Goal: Task Accomplishment & Management: Manage account settings

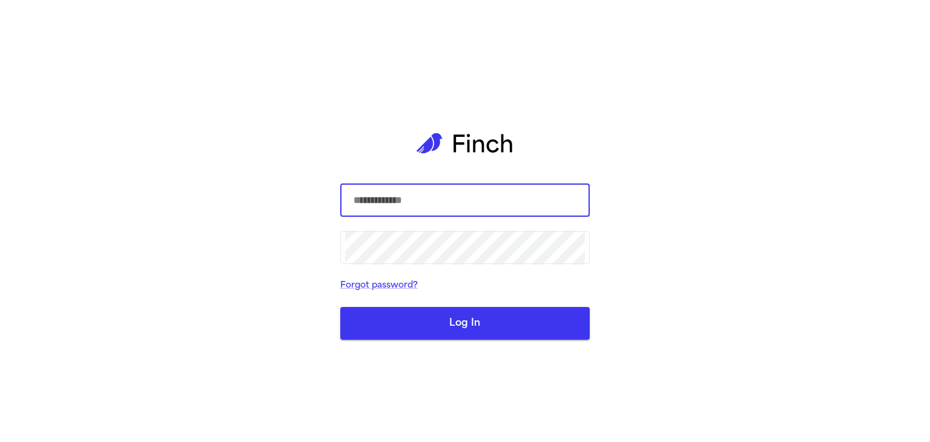
type input "**********"
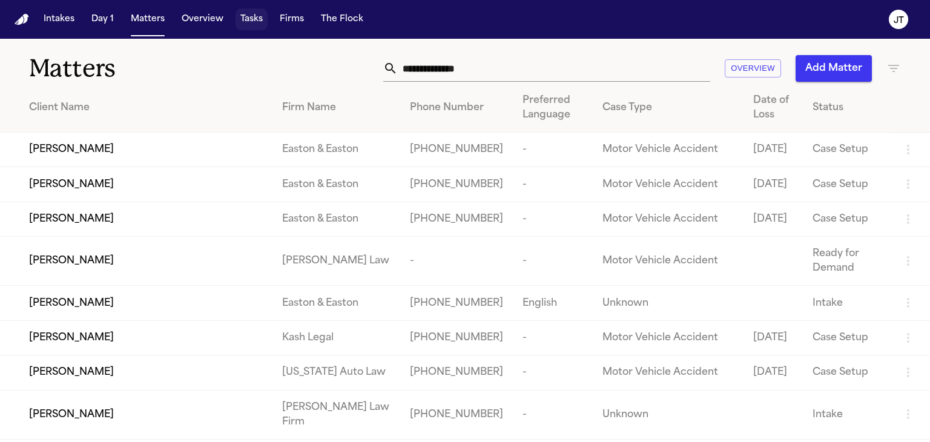
click at [249, 22] on button "Tasks" at bounding box center [251, 19] width 32 height 22
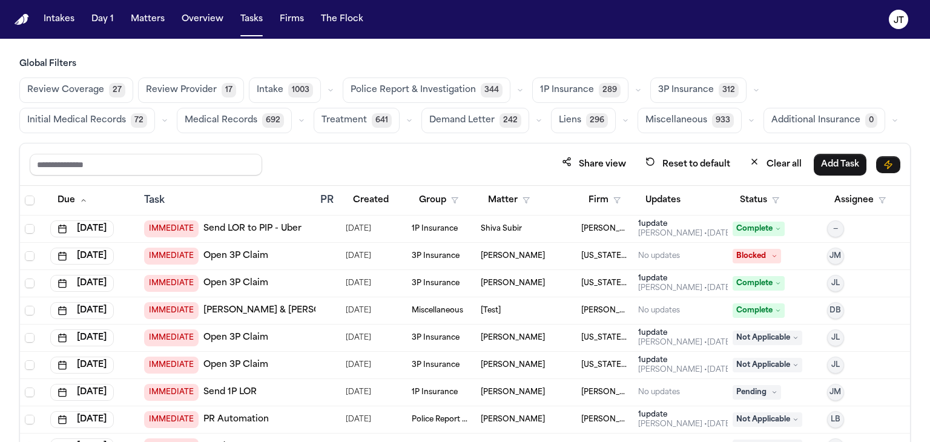
click at [232, 229] on link "Send LOR to PIP - Uber" at bounding box center [252, 229] width 98 height 12
click at [0, 187] on div "Global Filters Review Coverage 27 Review Provider 17 Intake 1003 Police Report …" at bounding box center [465, 276] width 930 height 437
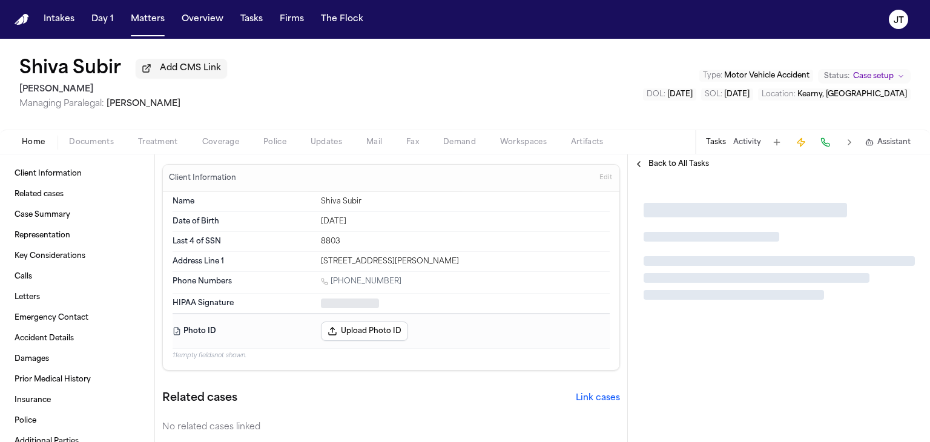
type textarea "*"
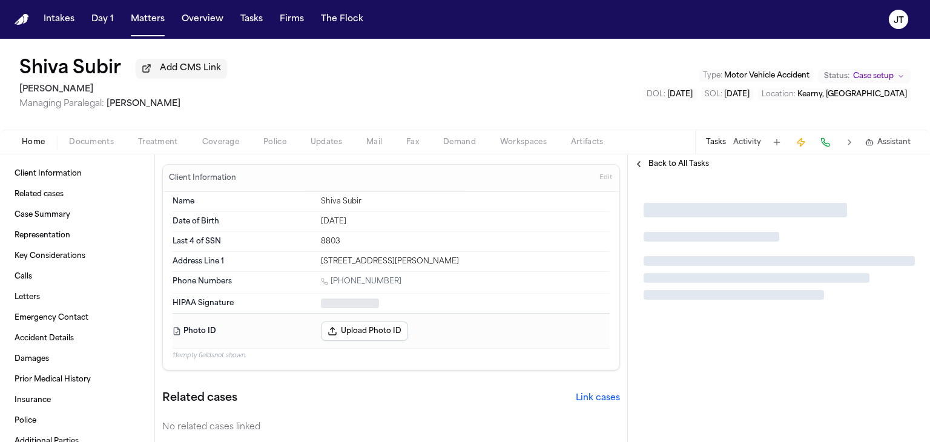
type textarea "*"
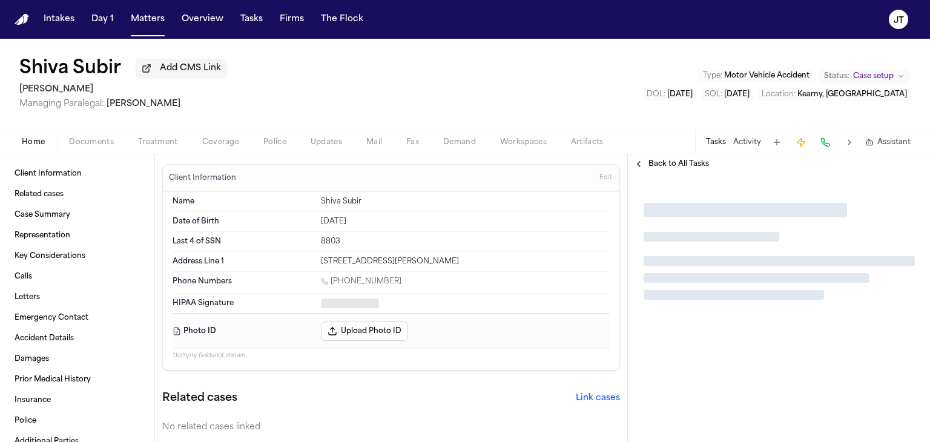
type textarea "*"
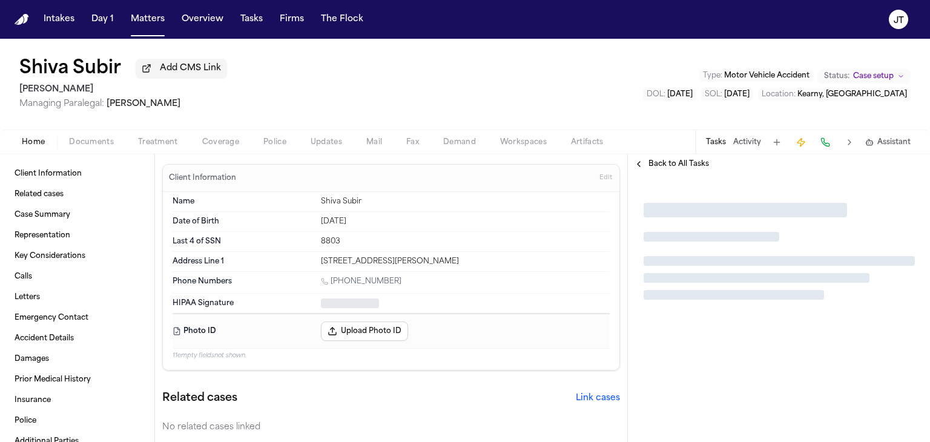
type textarea "*"
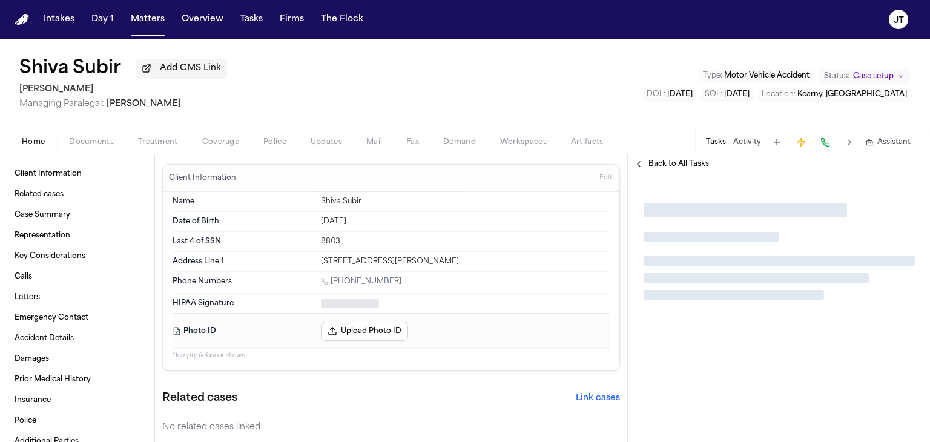
type textarea "*"
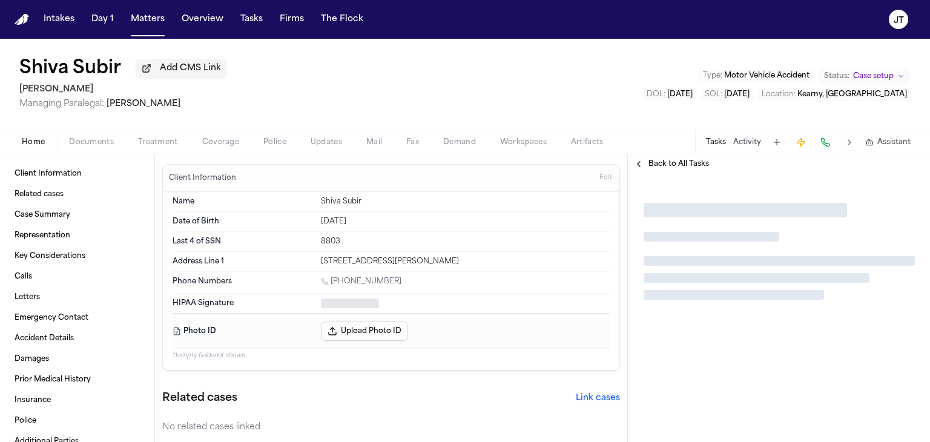
type textarea "*"
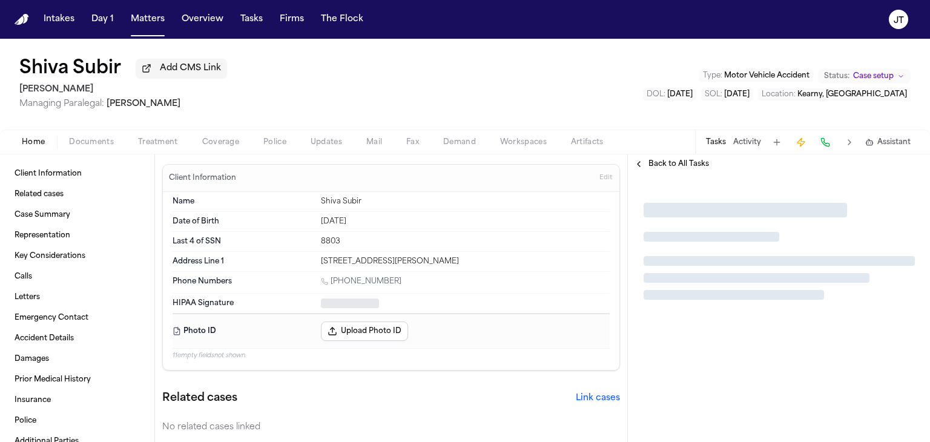
type textarea "*"
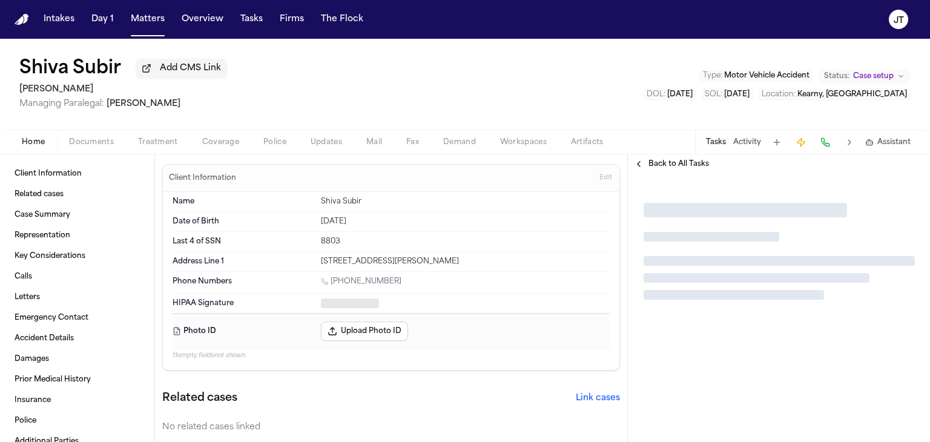
type textarea "*"
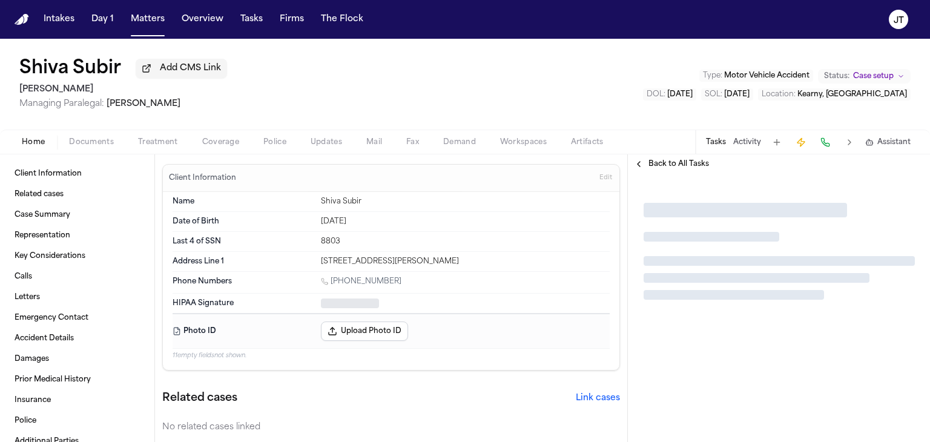
type textarea "*"
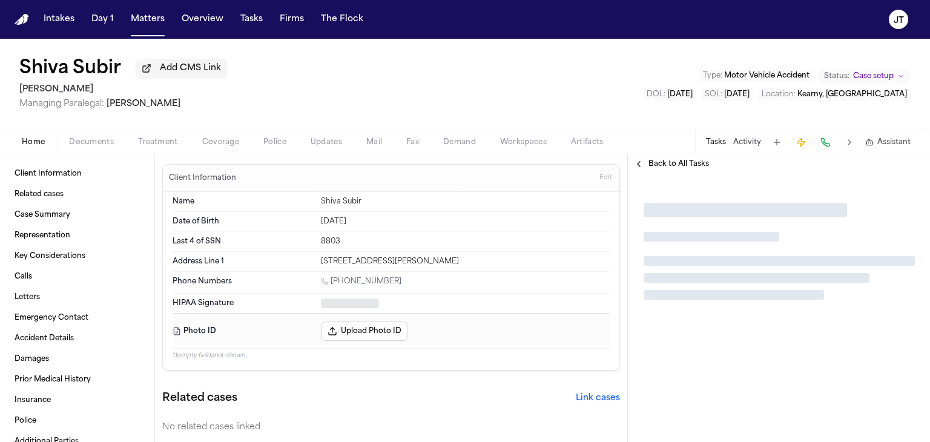
type textarea "*"
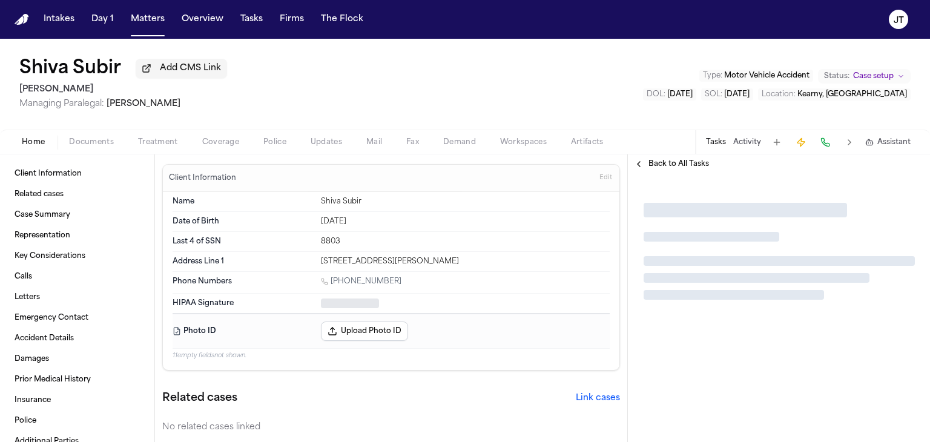
type textarea "*"
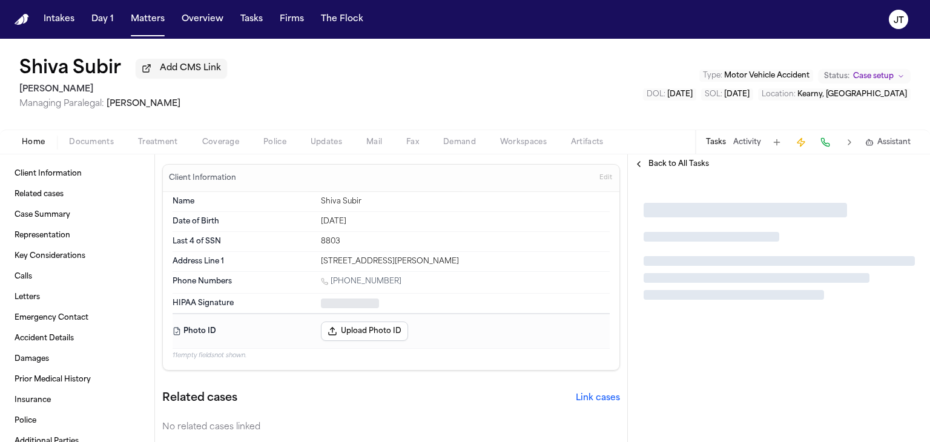
type textarea "*"
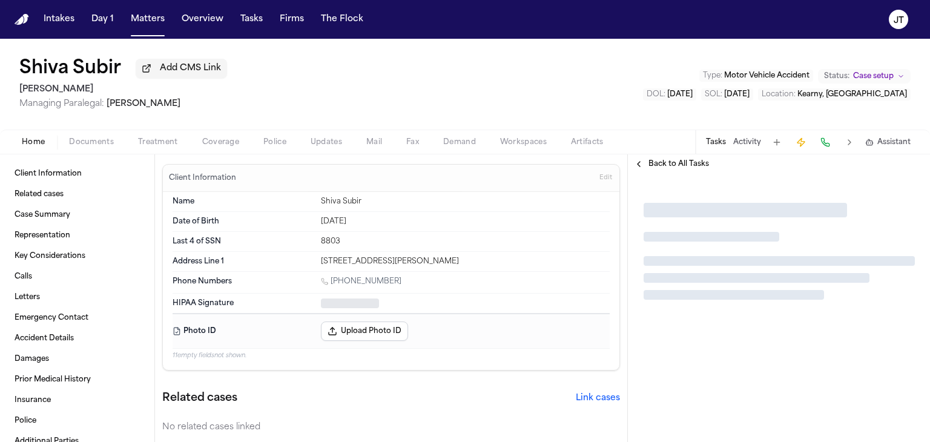
type textarea "*"
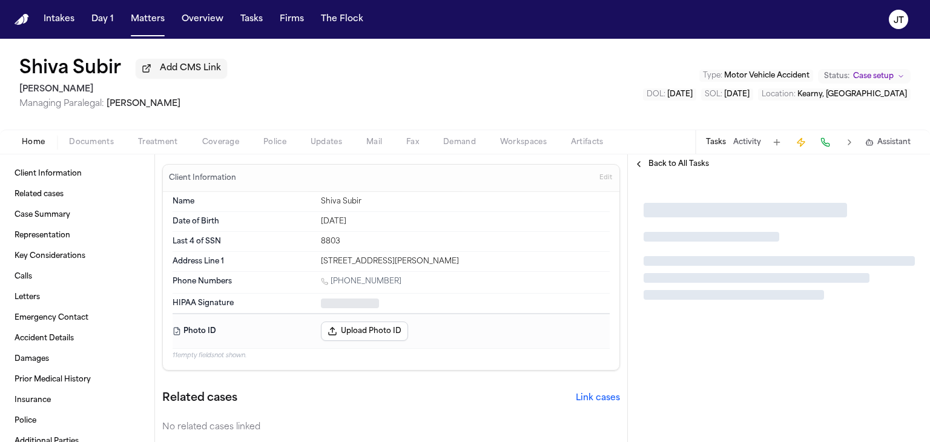
type textarea "*"
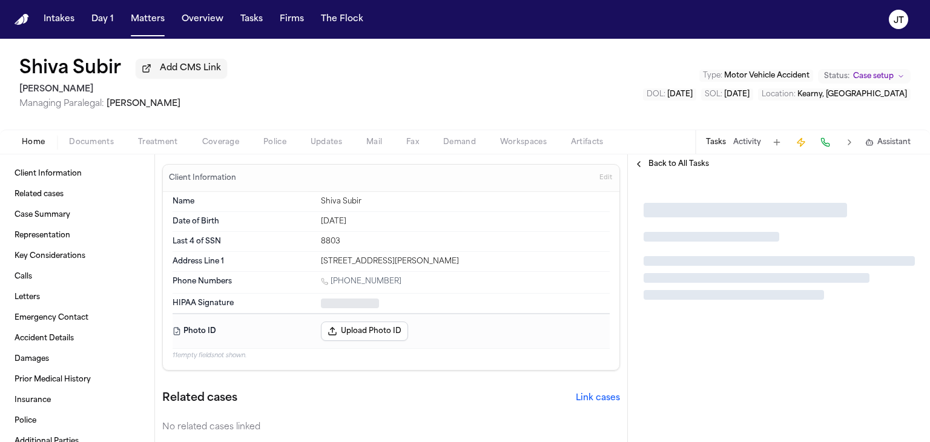
type textarea "*"
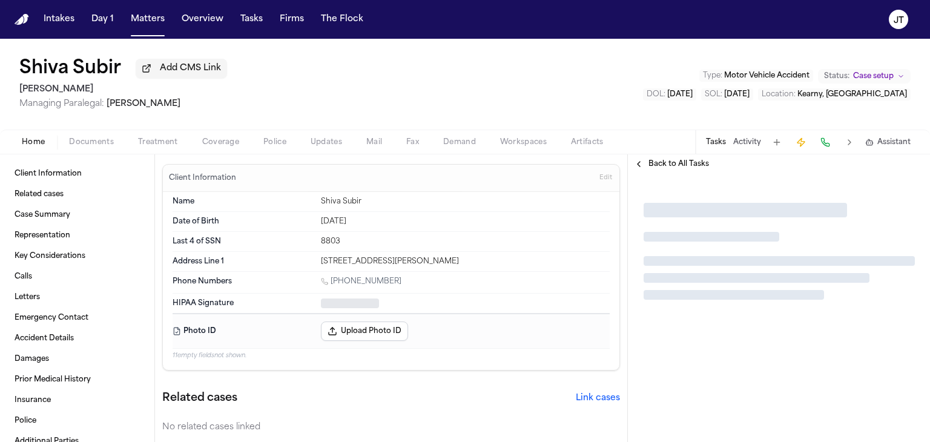
type textarea "*"
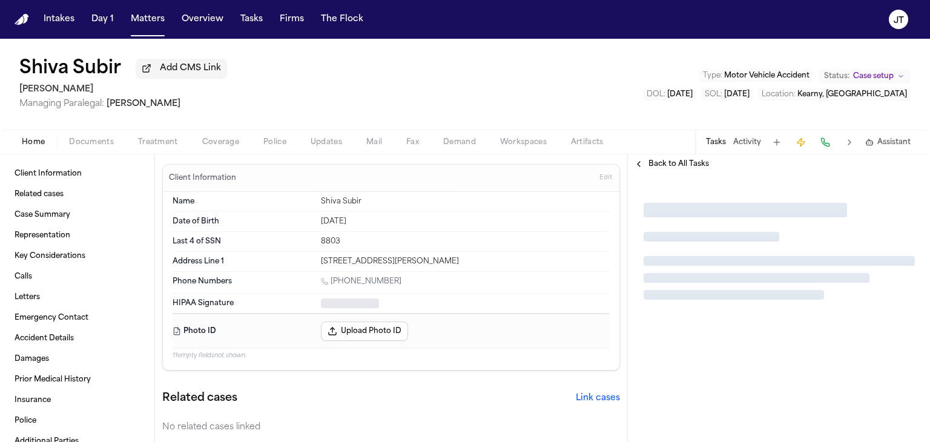
type textarea "*"
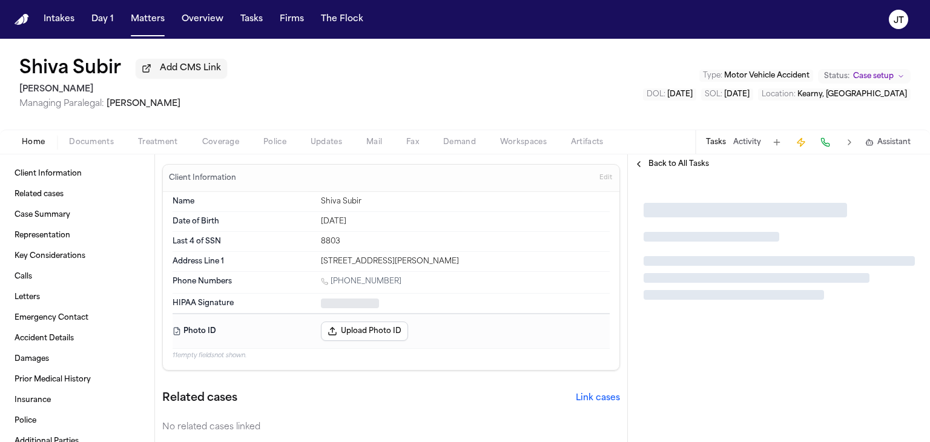
type textarea "*"
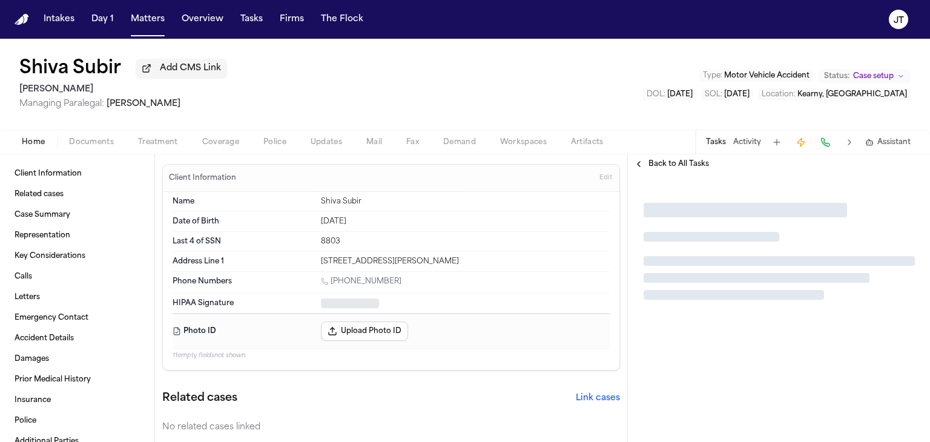
type textarea "*"
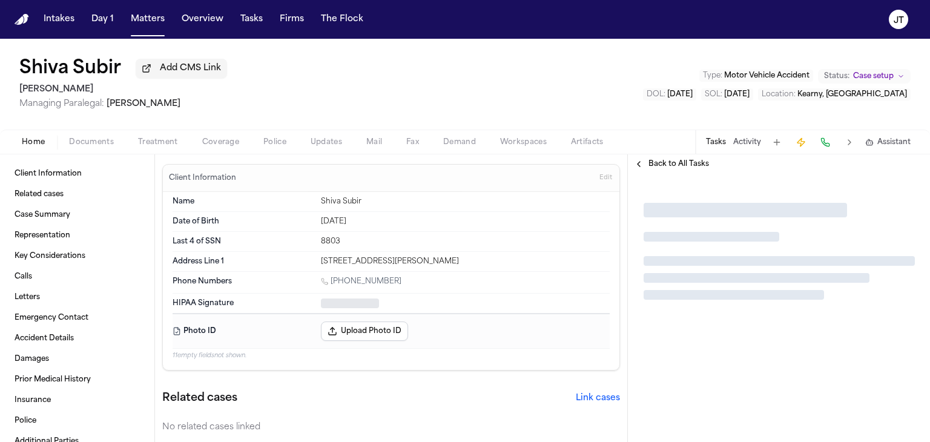
type textarea "*"
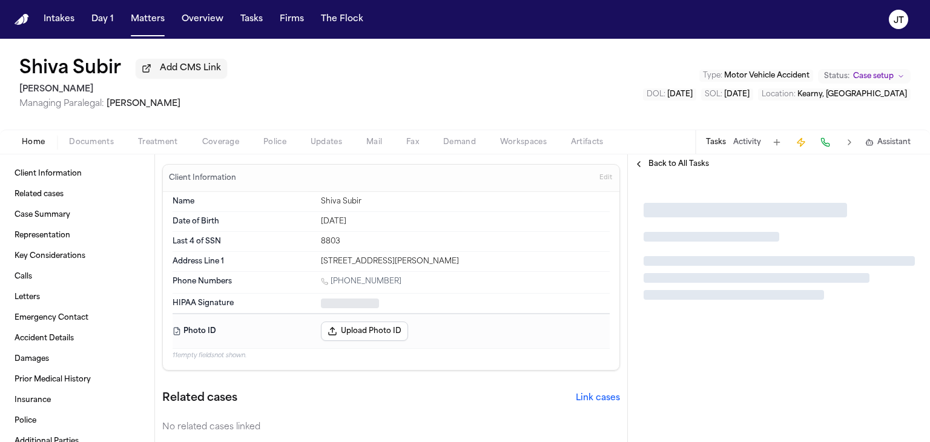
type textarea "*"
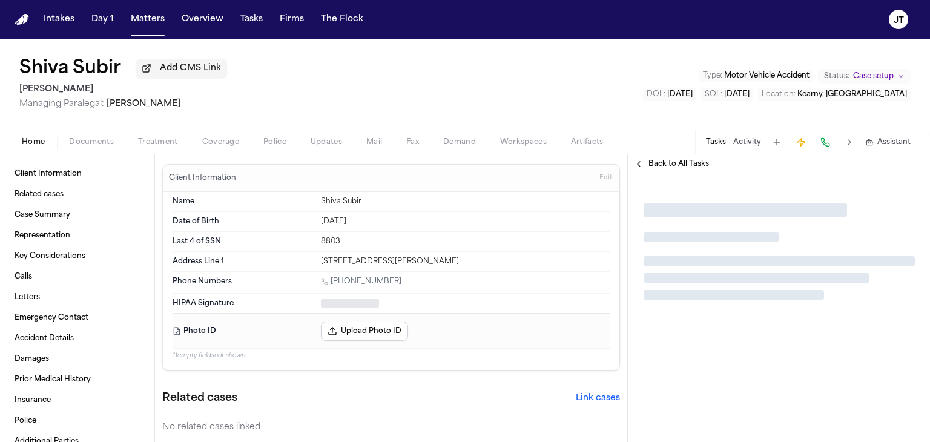
type textarea "*"
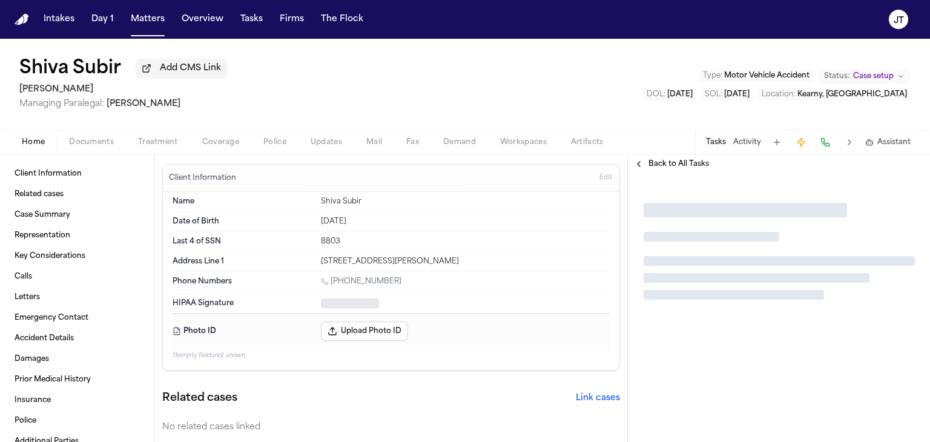
type textarea "*"
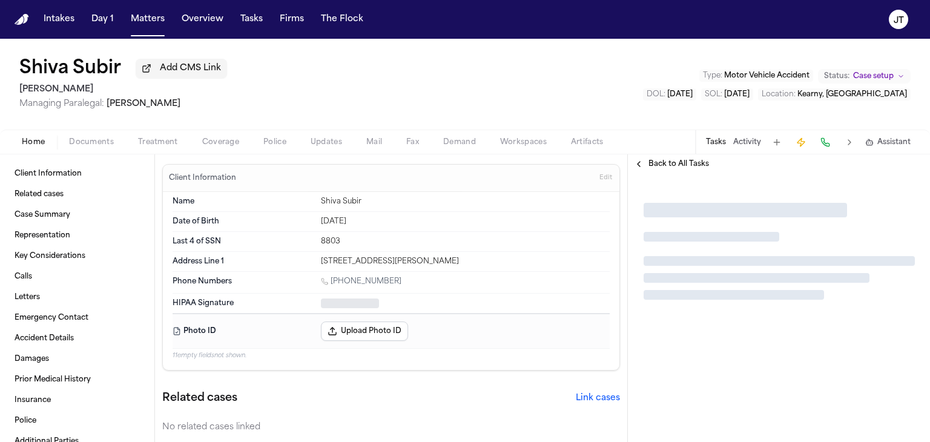
type textarea "*"
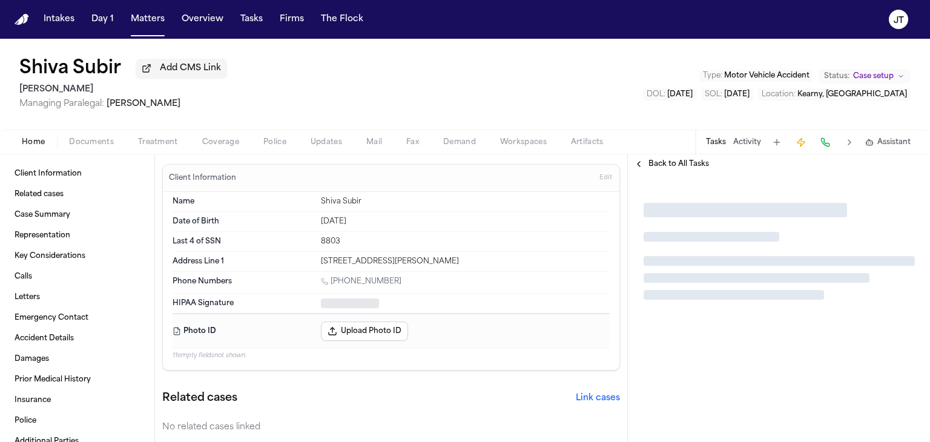
type textarea "*"
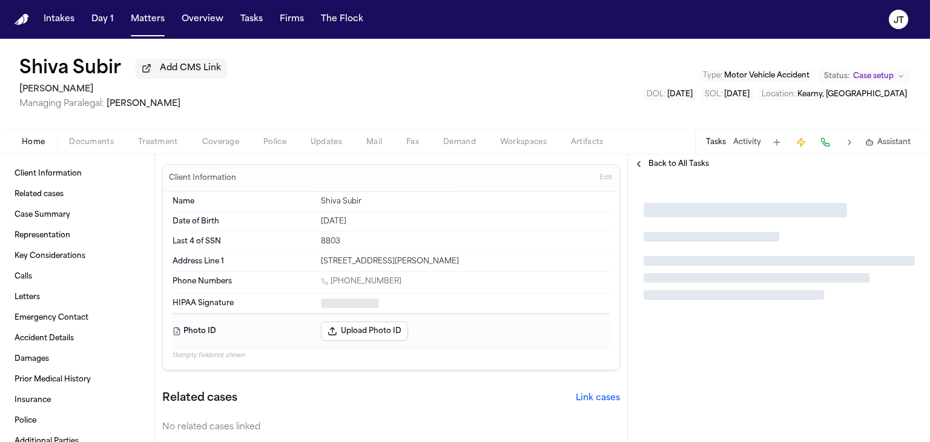
type textarea "*"
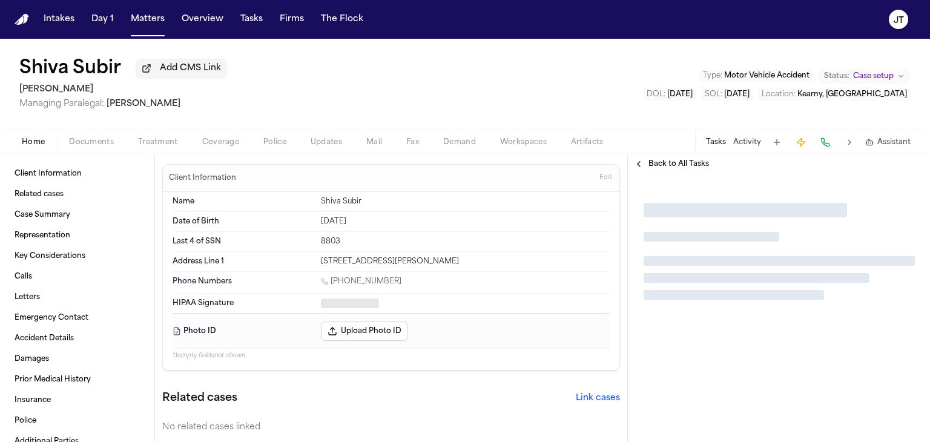
type textarea "*"
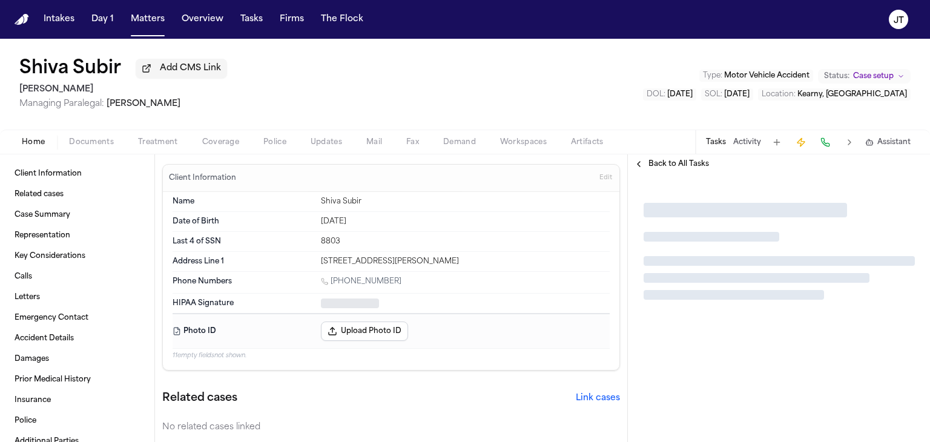
type textarea "*"
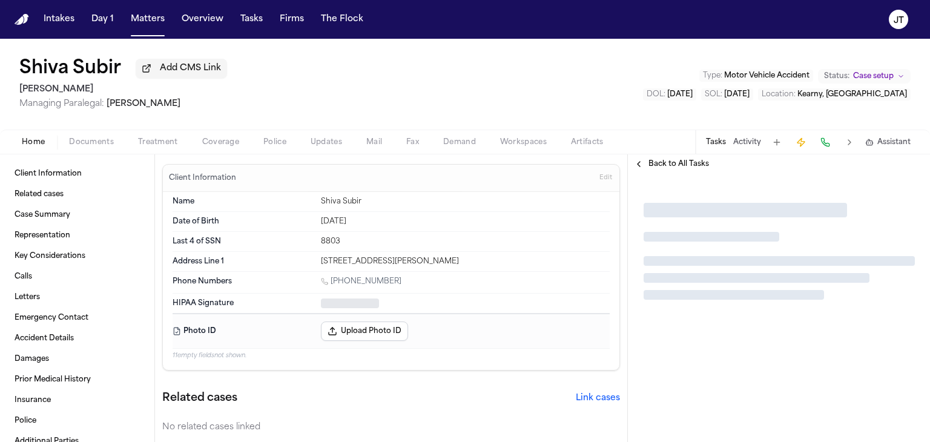
type textarea "*"
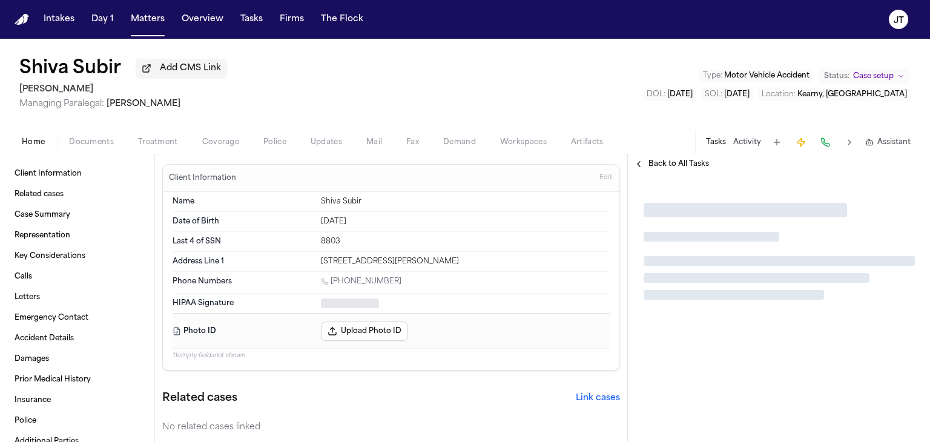
type textarea "*"
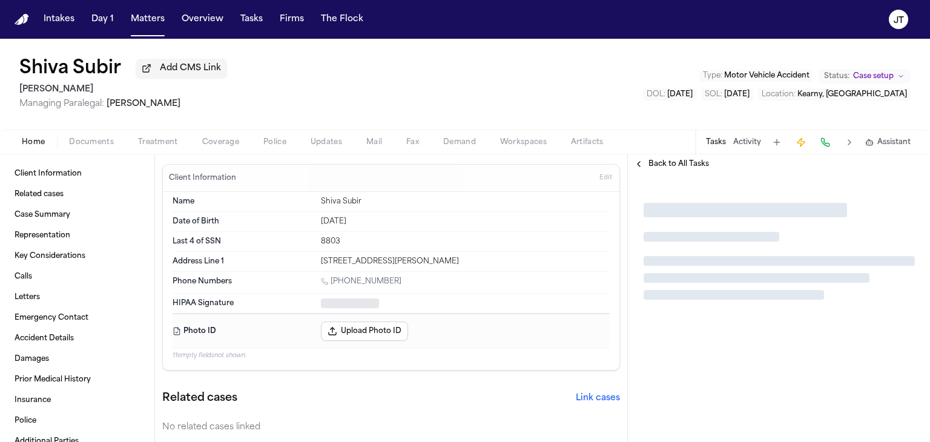
type textarea "*"
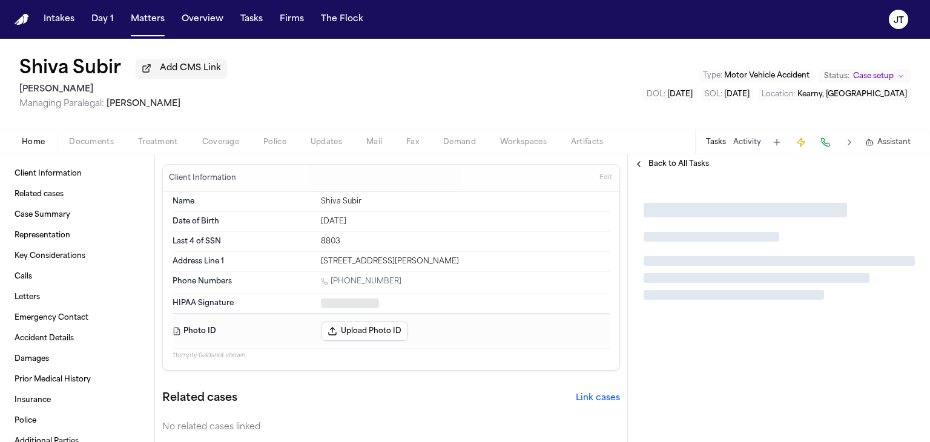
type textarea "*"
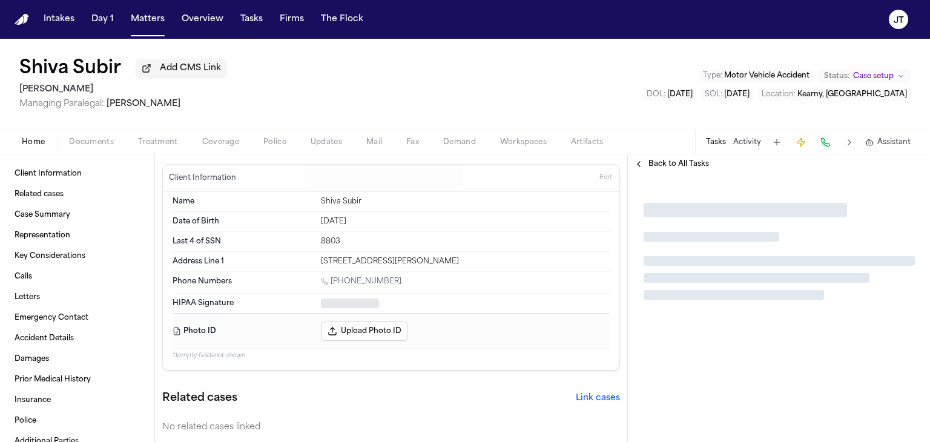
type textarea "*"
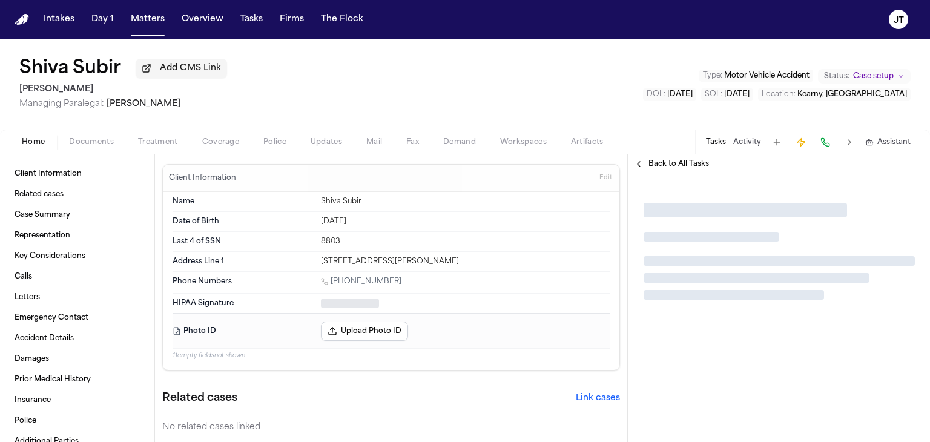
type textarea "*"
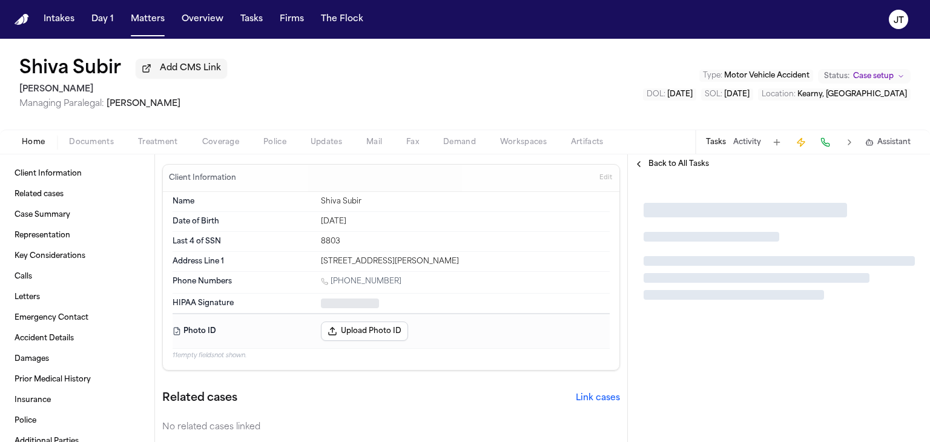
type textarea "*"
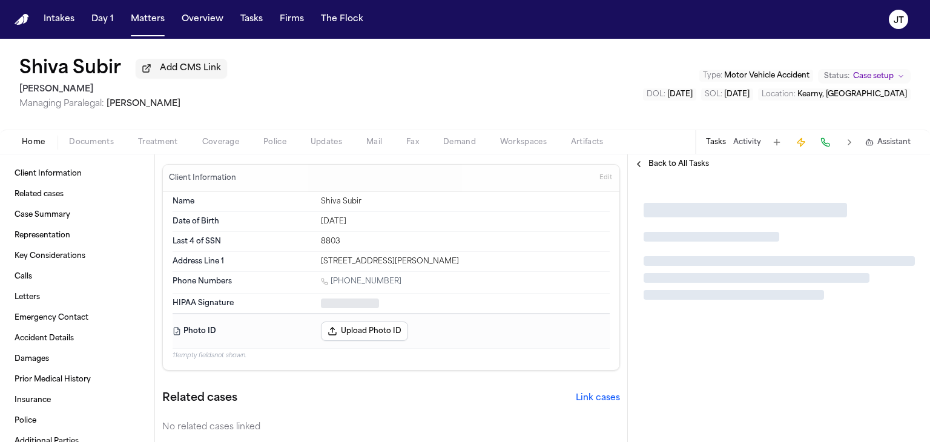
type textarea "*"
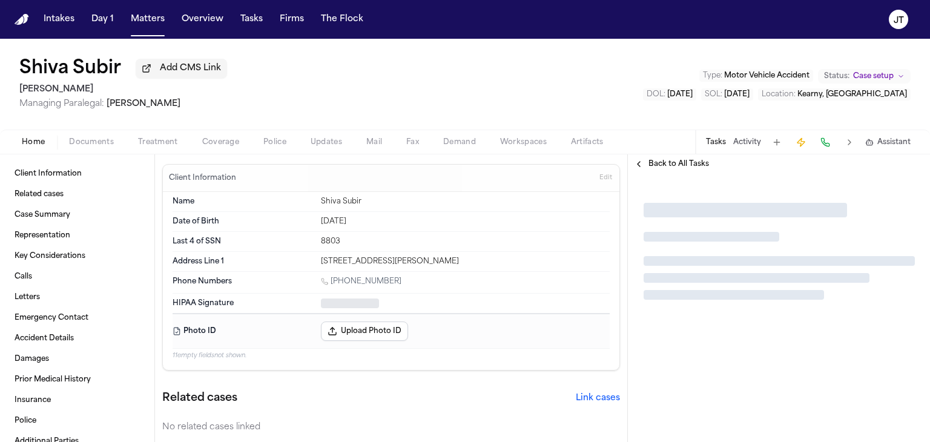
type textarea "*"
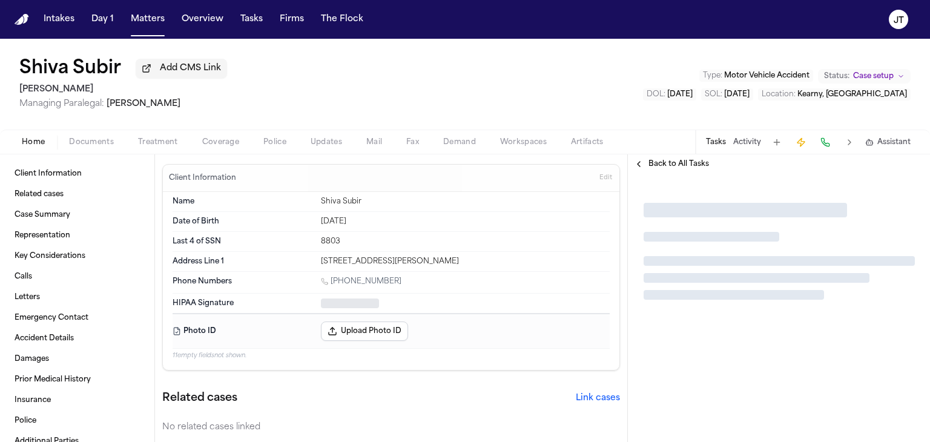
type textarea "*"
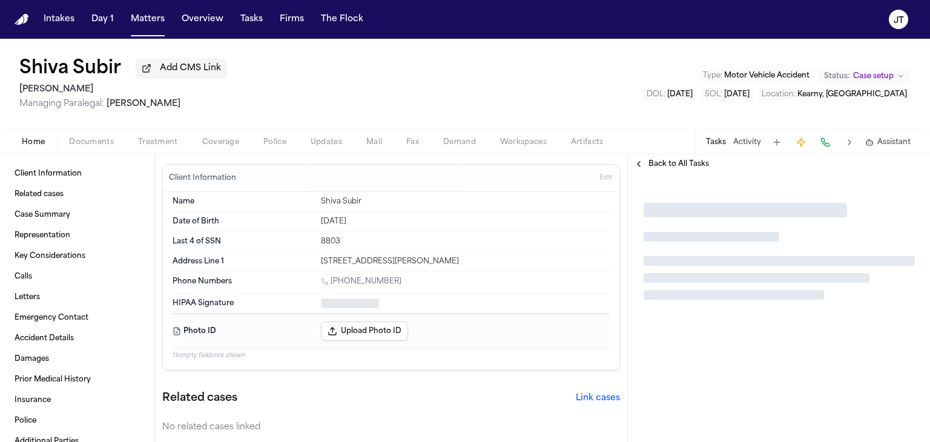
type textarea "*"
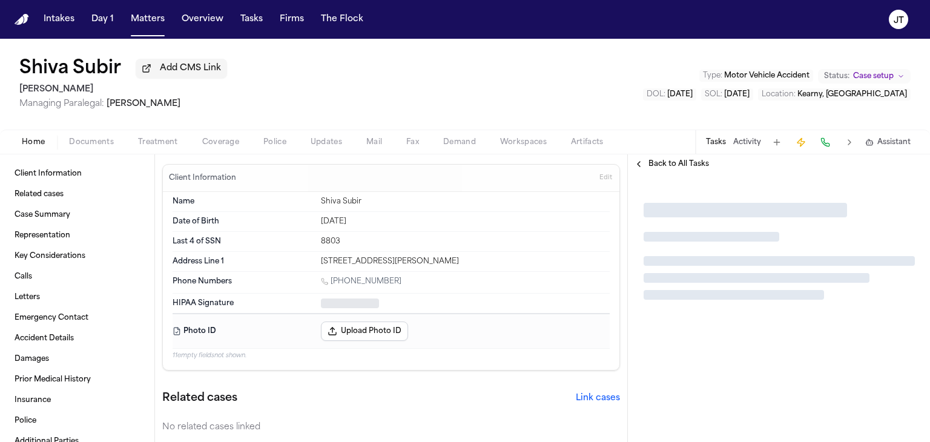
type textarea "*"
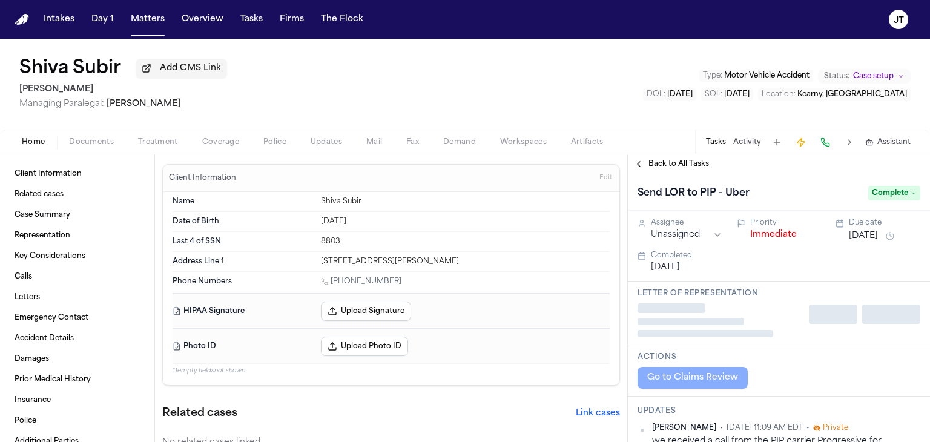
click at [77, 141] on span "Documents" at bounding box center [91, 142] width 45 height 10
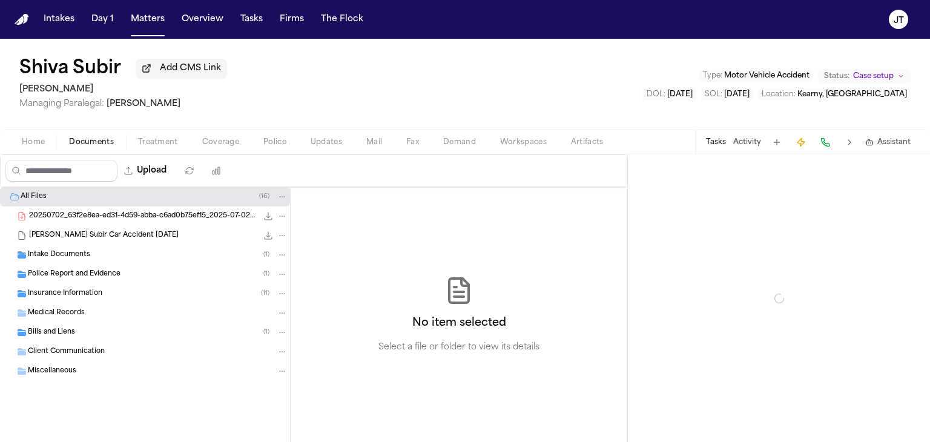
click at [63, 292] on span "Insurance Information" at bounding box center [65, 294] width 74 height 10
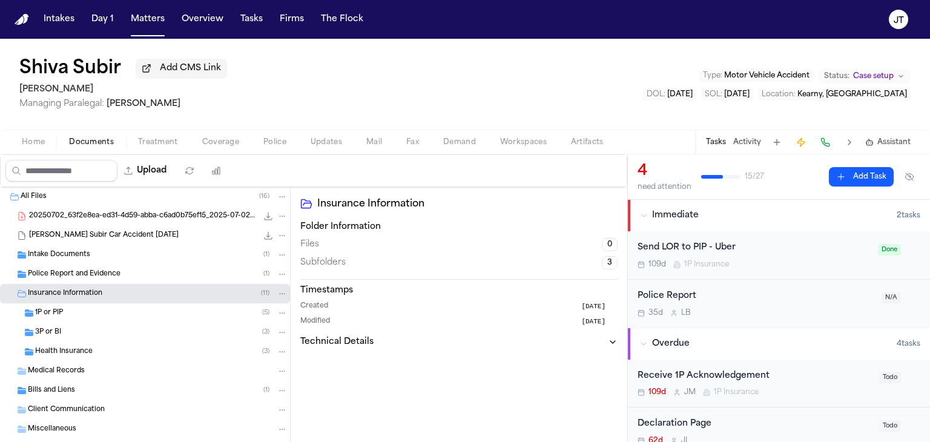
click at [49, 311] on span "1P or PIP" at bounding box center [49, 313] width 28 height 10
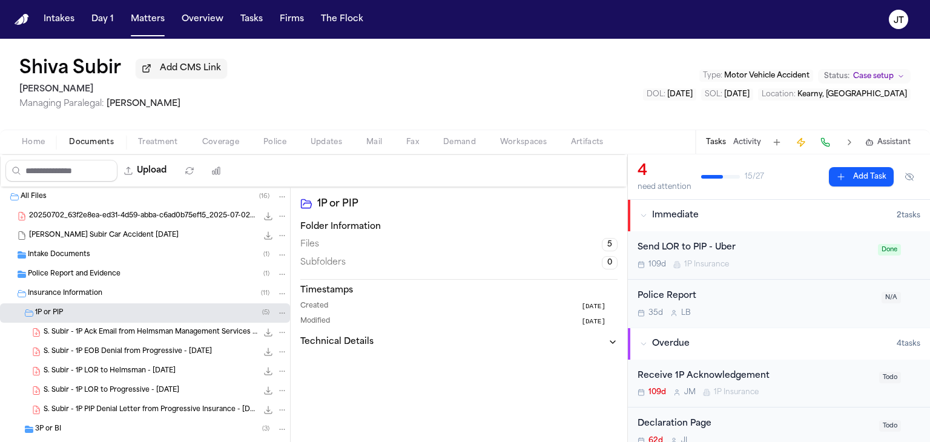
click at [104, 328] on span "S. Subir - 1P Ack Email from Helmsman Management Services - 9.15.25" at bounding box center [151, 333] width 214 height 10
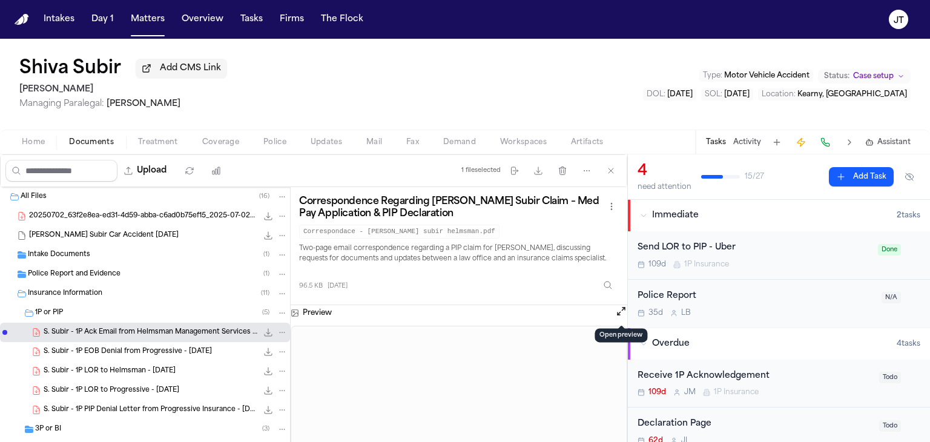
click at [619, 311] on button "Open preview" at bounding box center [621, 311] width 12 height 12
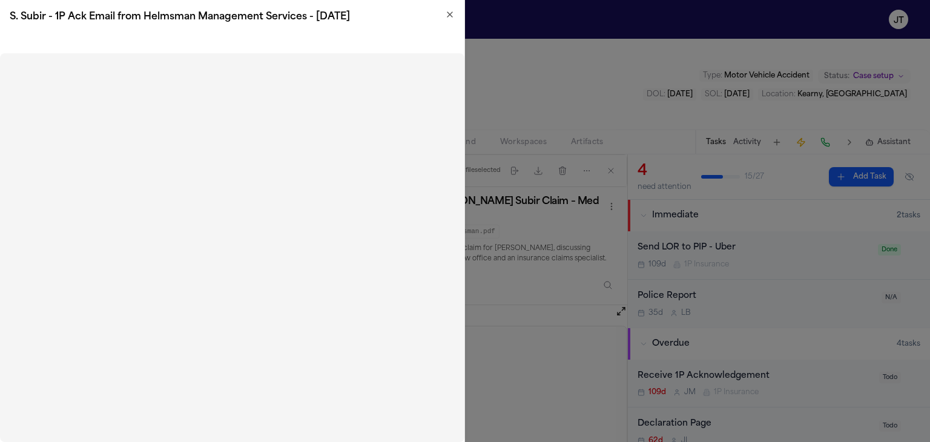
click at [450, 13] on icon "button" at bounding box center [449, 14] width 5 height 5
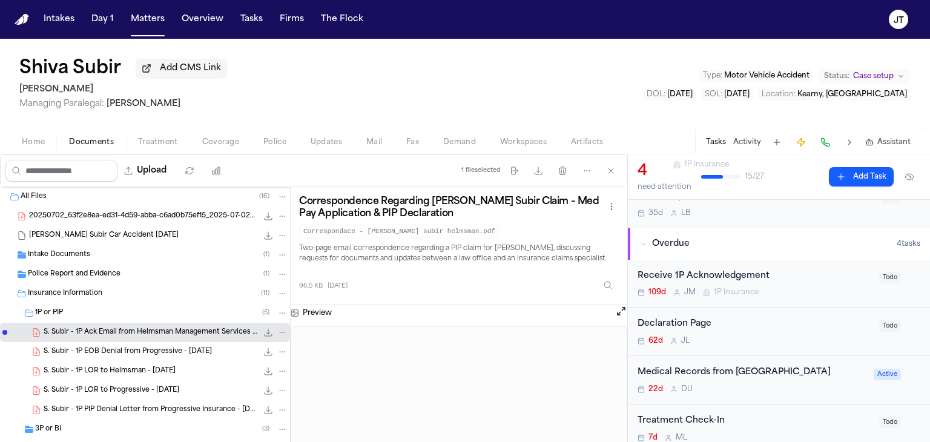
scroll to position [121, 0]
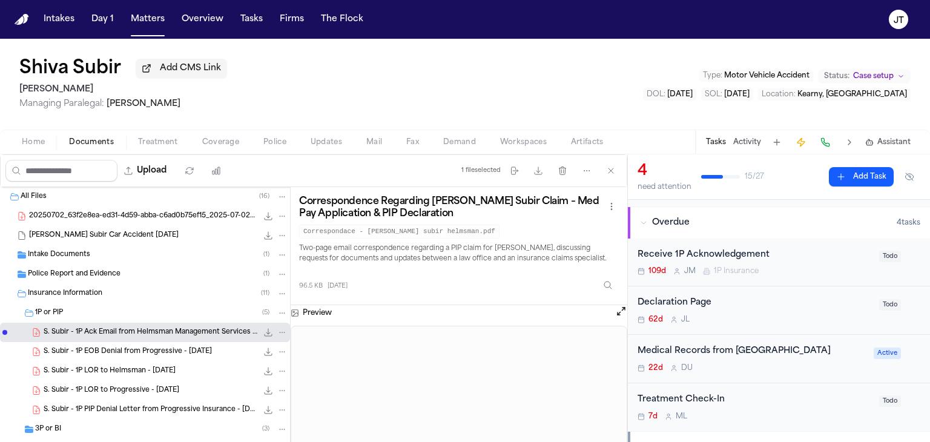
click at [879, 252] on span "Todo" at bounding box center [890, 257] width 22 height 12
